Goal: Navigation & Orientation: Understand site structure

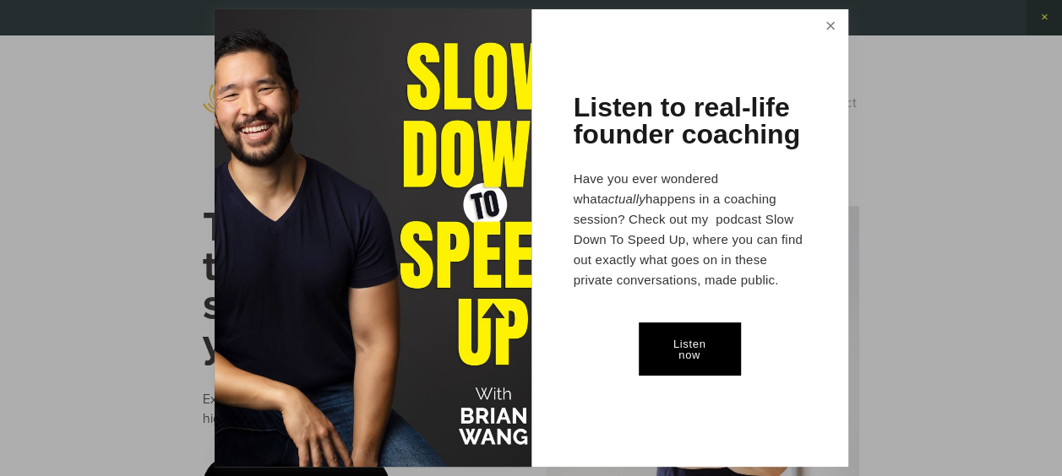
click at [830, 24] on link "Close" at bounding box center [830, 27] width 30 height 31
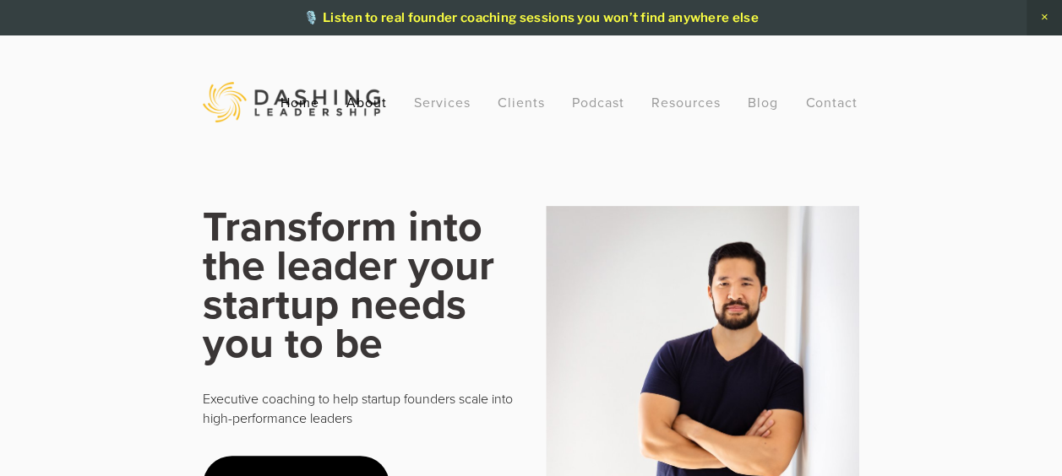
click at [377, 103] on link "About" at bounding box center [366, 102] width 41 height 30
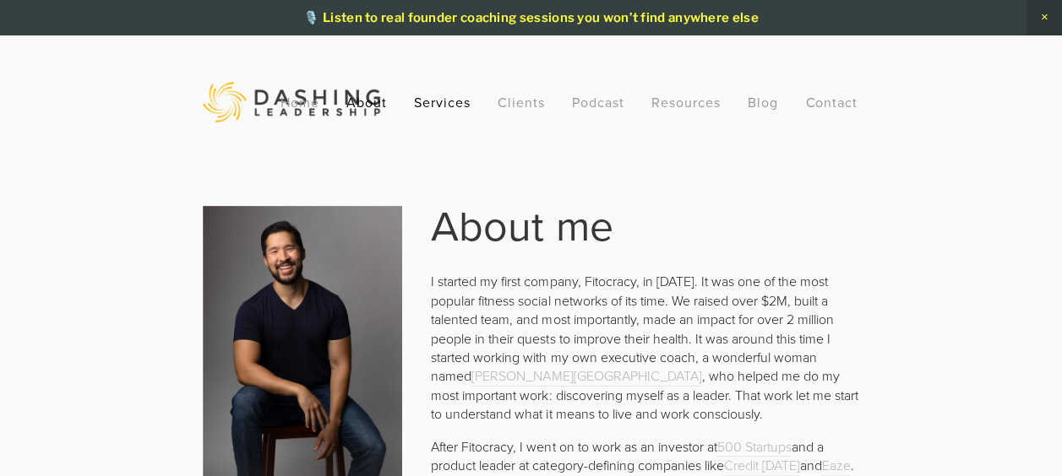
click at [433, 105] on link "Services" at bounding box center [442, 102] width 57 height 30
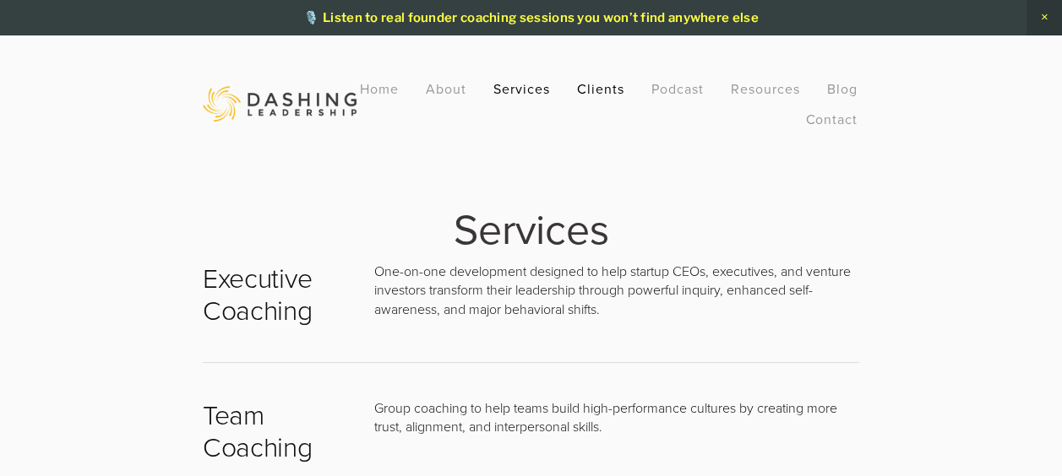
click at [595, 89] on link "Clients" at bounding box center [600, 88] width 47 height 30
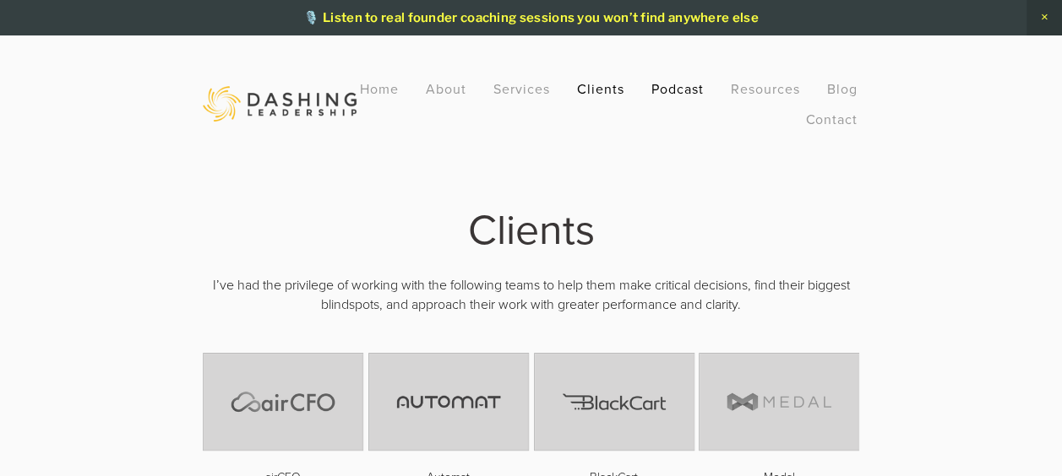
click at [675, 91] on link "Podcast" at bounding box center [677, 88] width 52 height 30
